Goal: Find contact information

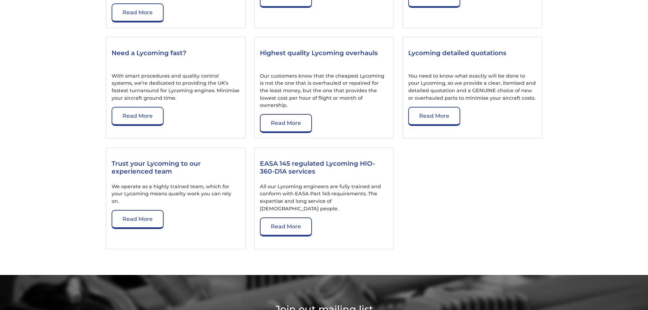
scroll to position [1112, 0]
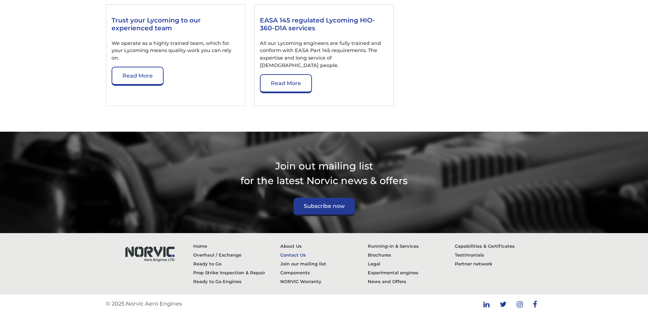
click at [296, 251] on link "Contact Us" at bounding box center [323, 254] width 87 height 9
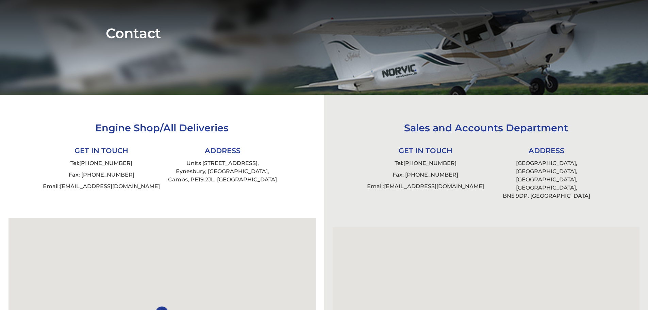
scroll to position [136, 0]
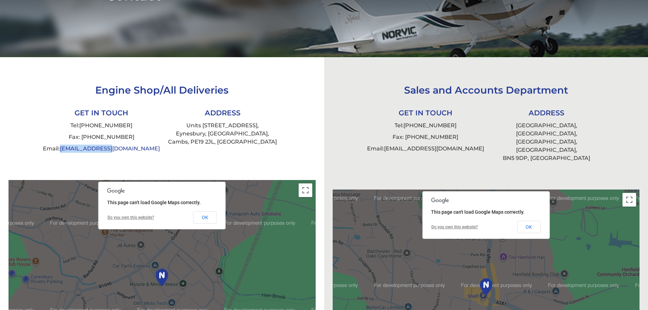
drag, startPoint x: 139, startPoint y: 149, endPoint x: 87, endPoint y: 151, distance: 51.4
click at [87, 151] on li "Email: [EMAIL_ADDRESS][DOMAIN_NAME]" at bounding box center [101, 149] width 121 height 12
copy link "[EMAIL_ADDRESS][DOMAIN_NAME]"
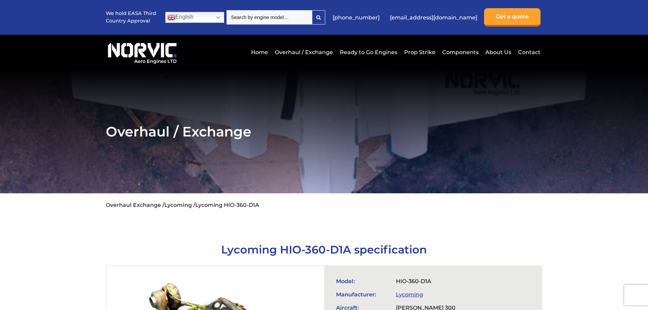
scroll to position [1112, 0]
